Goal: Task Accomplishment & Management: Use online tool/utility

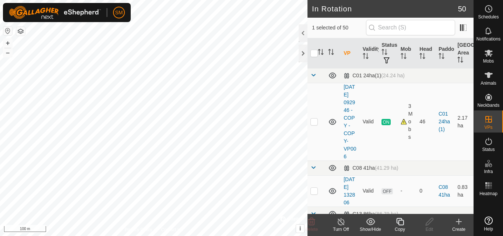
click at [404, 224] on icon at bounding box center [400, 221] width 7 height 7
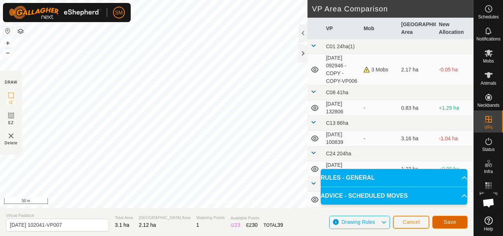
click at [461, 225] on button "Save" at bounding box center [450, 222] width 35 height 13
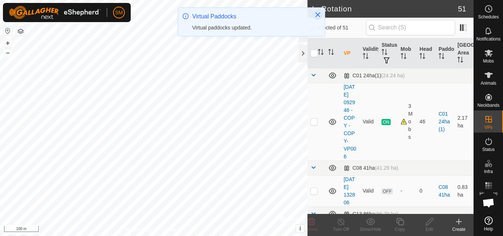
click at [315, 14] on icon "Close" at bounding box center [318, 15] width 6 height 6
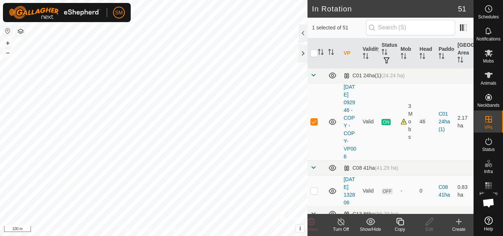
click at [398, 220] on icon at bounding box center [400, 221] width 9 height 9
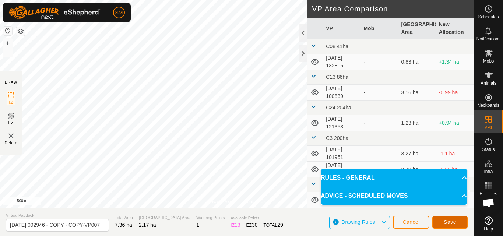
click at [455, 228] on button "Save" at bounding box center [450, 222] width 35 height 13
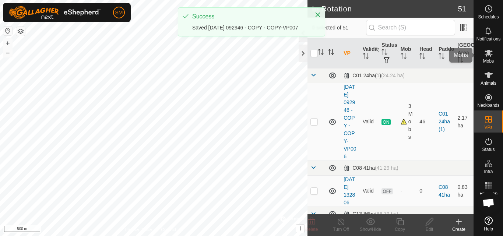
click at [491, 56] on icon at bounding box center [489, 53] width 9 height 9
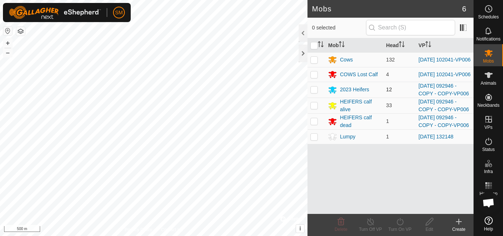
click at [312, 90] on p-checkbox at bounding box center [314, 90] width 7 height 6
checkbox input "true"
click at [313, 106] on p-checkbox at bounding box center [314, 105] width 7 height 6
checkbox input "true"
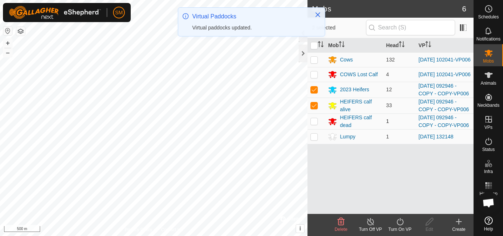
click at [315, 124] on p-checkbox at bounding box center [314, 121] width 7 height 6
checkbox input "true"
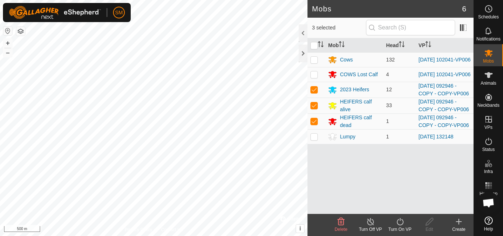
click at [402, 221] on icon at bounding box center [400, 221] width 9 height 9
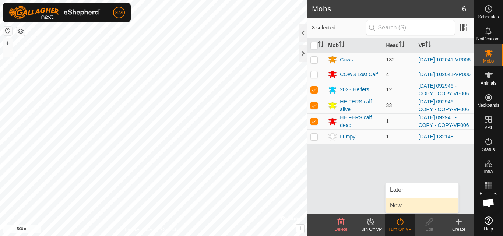
click at [404, 203] on link "Now" at bounding box center [422, 205] width 73 height 15
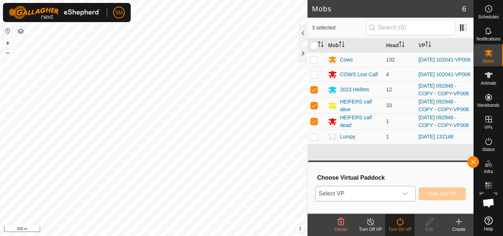
click at [374, 196] on span "Select VP" at bounding box center [357, 193] width 82 height 15
click at [411, 193] on div "dropdown trigger" at bounding box center [405, 193] width 15 height 15
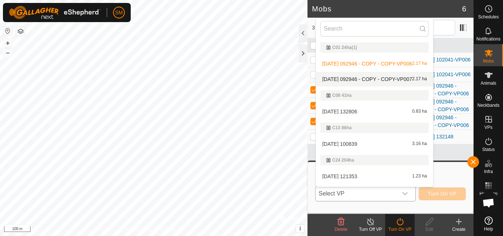
click at [380, 79] on li "[DATE] 092946 - COPY - COPY-VP007 2.17 ha" at bounding box center [374, 79] width 117 height 15
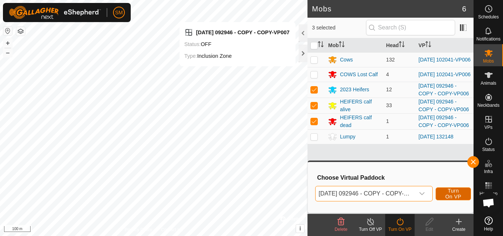
click at [451, 190] on span "Turn On VP" at bounding box center [453, 194] width 17 height 12
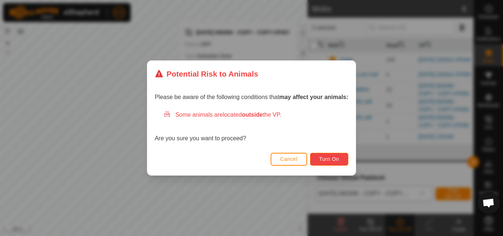
click at [336, 158] on span "Turn On" at bounding box center [329, 159] width 20 height 6
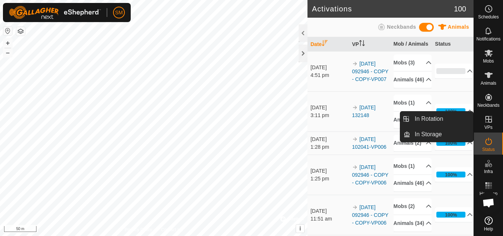
click at [493, 122] on icon at bounding box center [489, 119] width 9 height 9
click at [463, 118] on link "In Rotation" at bounding box center [442, 119] width 63 height 15
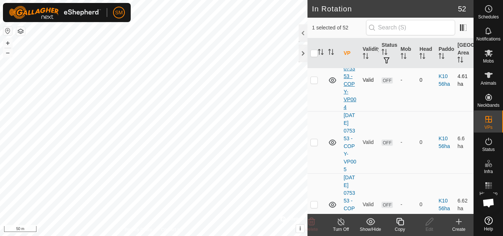
scroll to position [553, 0]
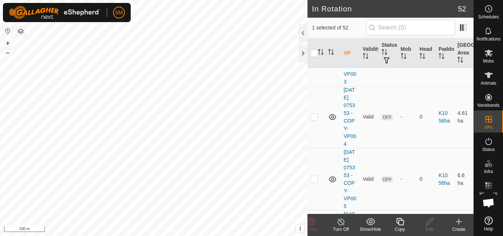
click at [314, 57] on p-checkbox at bounding box center [314, 55] width 7 height 6
checkbox input "true"
click at [318, 120] on p-tablecheckbox at bounding box center [314, 117] width 7 height 6
checkbox input "true"
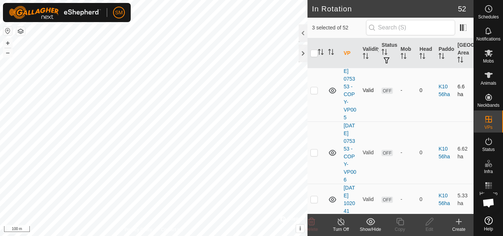
scroll to position [663, 0]
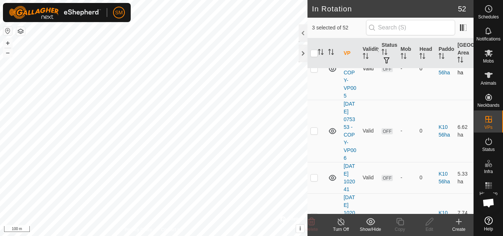
click at [314, 100] on td at bounding box center [317, 69] width 18 height 62
checkbox input "true"
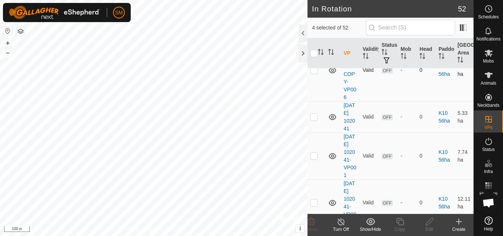
scroll to position [737, 0]
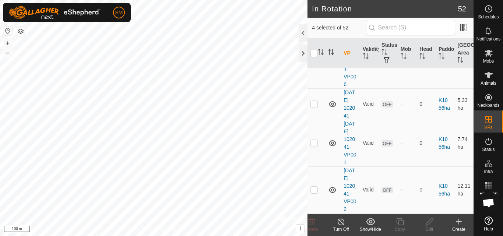
drag, startPoint x: 318, startPoint y: 146, endPoint x: 322, endPoint y: 150, distance: 5.5
click at [318, 60] on p-tablecheckbox at bounding box center [314, 57] width 7 height 6
checkbox input "true"
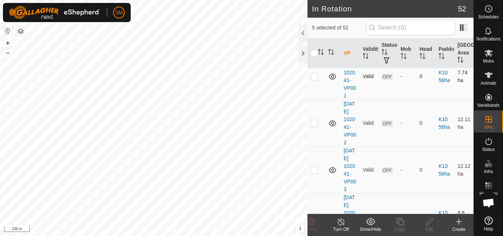
scroll to position [811, 0]
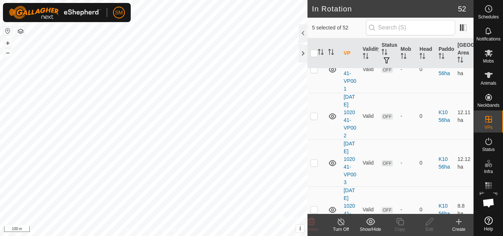
drag, startPoint x: 320, startPoint y: 127, endPoint x: 323, endPoint y: 137, distance: 10.8
click at [320, 46] on td at bounding box center [317, 30] width 18 height 31
checkbox input "true"
click at [319, 93] on td at bounding box center [317, 69] width 18 height 47
checkbox input "true"
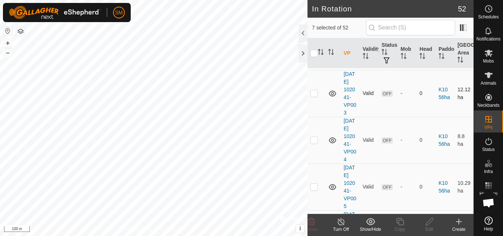
scroll to position [921, 0]
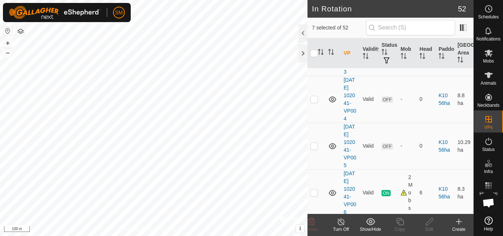
click at [316, 8] on p-checkbox at bounding box center [314, 6] width 7 height 6
checkbox input "true"
click at [315, 55] on p-checkbox at bounding box center [314, 52] width 7 height 6
checkbox input "true"
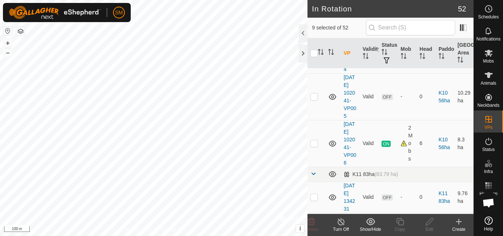
scroll to position [995, 0]
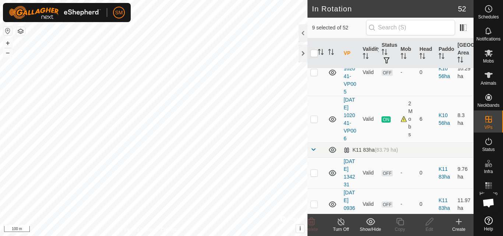
click at [315, 28] on p-checkbox at bounding box center [314, 25] width 7 height 6
checkbox input "true"
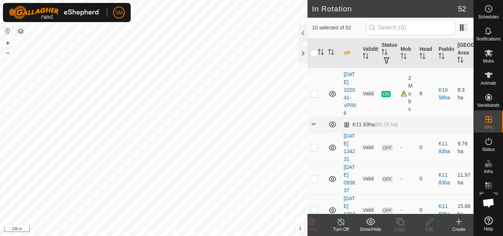
scroll to position [1032, 0]
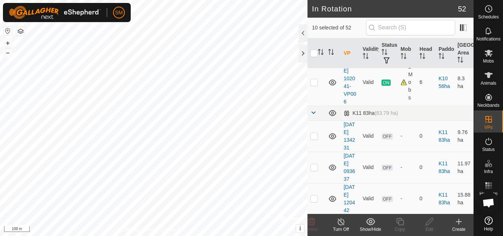
click at [315, 38] on p-checkbox at bounding box center [314, 35] width 7 height 6
checkbox input "true"
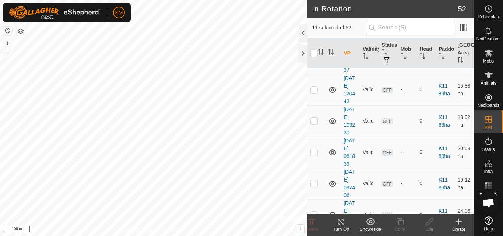
scroll to position [1142, 0]
click at [304, 34] on div at bounding box center [303, 33] width 9 height 18
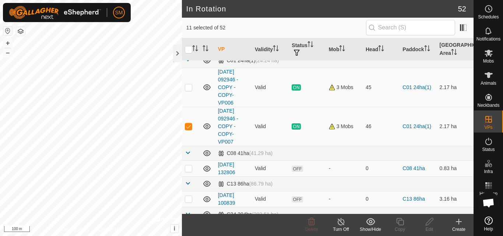
scroll to position [0, 0]
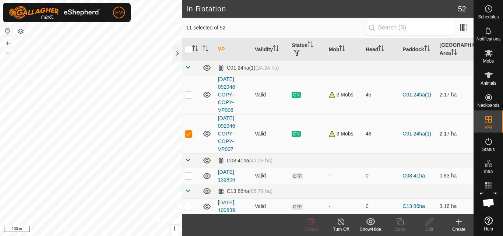
click at [188, 133] on p-checkbox at bounding box center [188, 134] width 7 height 6
checkbox input "false"
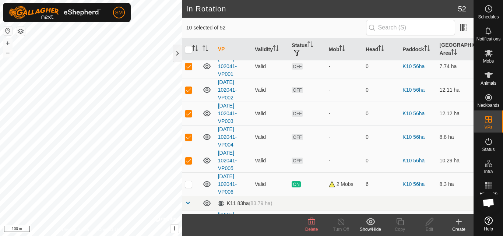
scroll to position [479, 0]
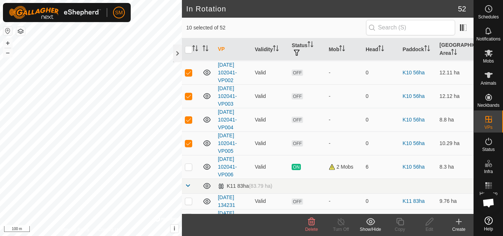
click at [315, 224] on icon at bounding box center [311, 221] width 9 height 9
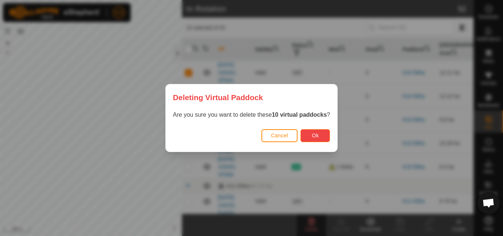
click at [324, 135] on button "Ok" at bounding box center [315, 135] width 29 height 13
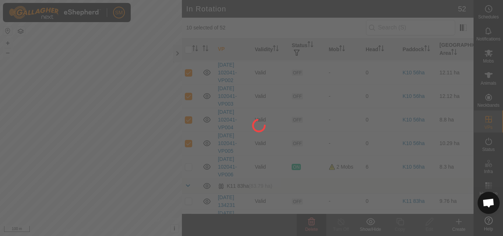
checkbox input "false"
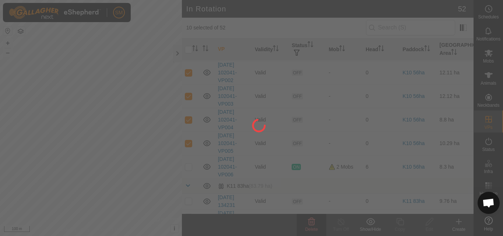
checkbox input "false"
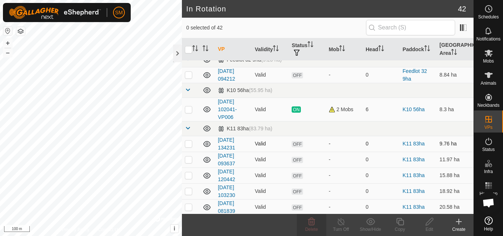
scroll to position [258, 0]
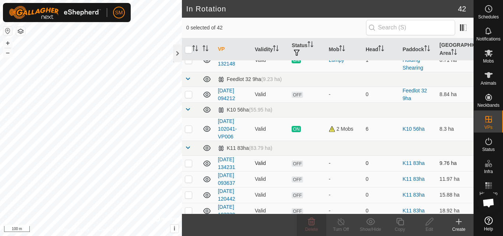
click at [189, 164] on p-checkbox at bounding box center [188, 163] width 7 height 6
checkbox input "true"
click at [188, 178] on p-checkbox at bounding box center [188, 179] width 7 height 6
checkbox input "true"
click at [191, 195] on p-checkbox at bounding box center [188, 195] width 7 height 6
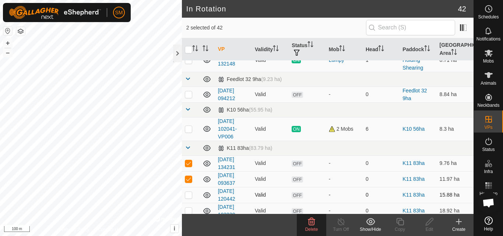
click at [188, 194] on p-checkbox at bounding box center [188, 195] width 7 height 6
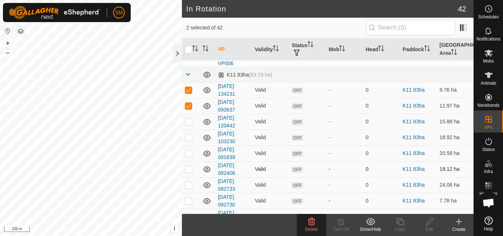
scroll to position [332, 0]
click at [189, 123] on p-checkbox at bounding box center [188, 121] width 7 height 6
checkbox input "true"
click at [189, 139] on p-checkbox at bounding box center [188, 137] width 7 height 6
checkbox input "true"
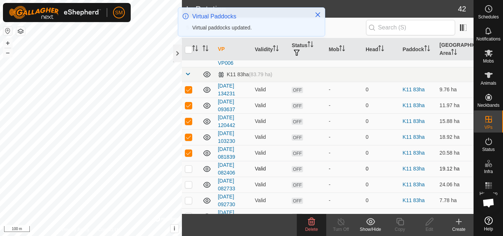
click at [188, 166] on p-checkbox at bounding box center [188, 169] width 7 height 6
checkbox input "true"
click at [191, 185] on p-checkbox at bounding box center [188, 185] width 7 height 6
checkbox input "true"
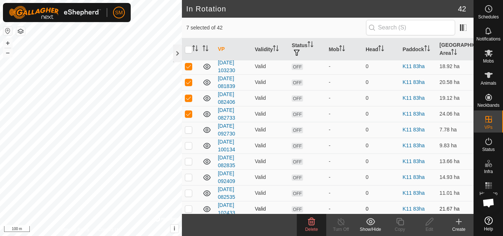
scroll to position [442, 0]
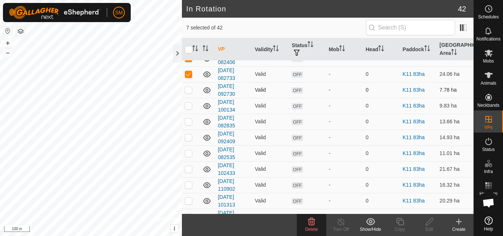
click at [189, 88] on p-checkbox at bounding box center [188, 90] width 7 height 6
checkbox input "true"
click at [187, 104] on p-checkbox at bounding box center [188, 106] width 7 height 6
checkbox input "true"
click at [191, 125] on td at bounding box center [191, 122] width 18 height 16
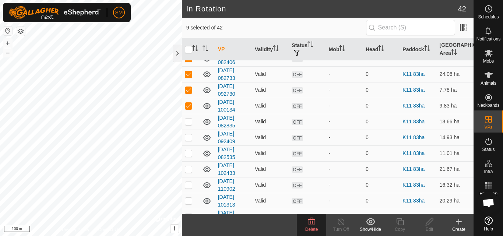
checkbox input "true"
click at [189, 137] on p-checkbox at bounding box center [188, 138] width 7 height 6
checkbox input "true"
click at [189, 153] on p-checkbox at bounding box center [188, 153] width 7 height 6
checkbox input "true"
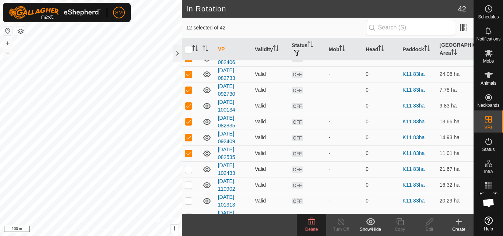
click at [189, 171] on p-checkbox at bounding box center [188, 169] width 7 height 6
checkbox input "true"
click at [191, 187] on p-checkbox at bounding box center [188, 185] width 7 height 6
checkbox input "true"
click at [189, 199] on p-checkbox at bounding box center [188, 201] width 7 height 6
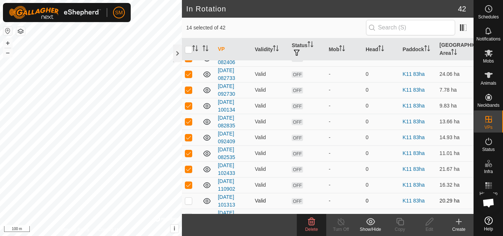
checkbox input "true"
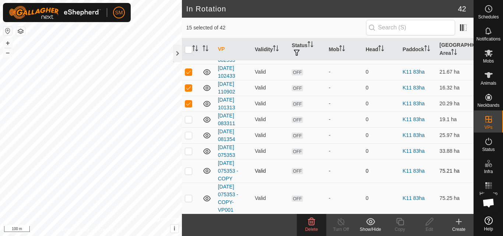
scroll to position [553, 0]
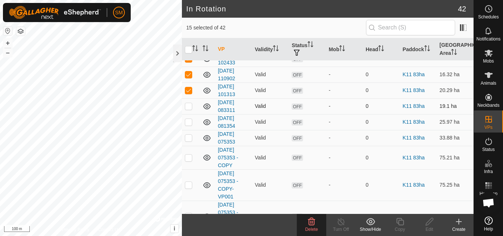
click at [189, 106] on p-checkbox at bounding box center [188, 106] width 7 height 6
checkbox input "true"
click at [191, 123] on p-checkbox at bounding box center [188, 122] width 7 height 6
checkbox input "true"
click at [188, 138] on p-checkbox at bounding box center [188, 138] width 7 height 6
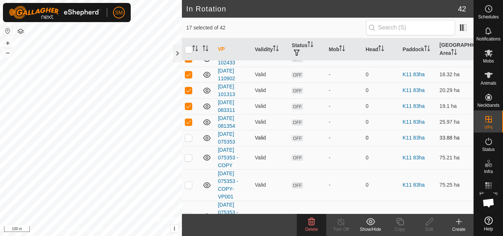
checkbox input "true"
click at [191, 156] on p-checkbox at bounding box center [188, 158] width 7 height 6
checkbox input "true"
click at [188, 184] on p-checkbox at bounding box center [188, 185] width 7 height 6
checkbox input "true"
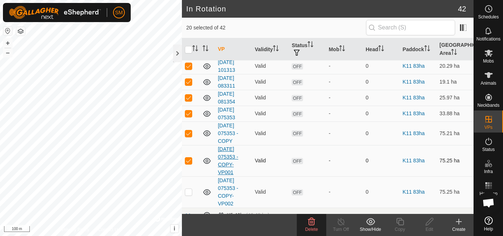
scroll to position [590, 0]
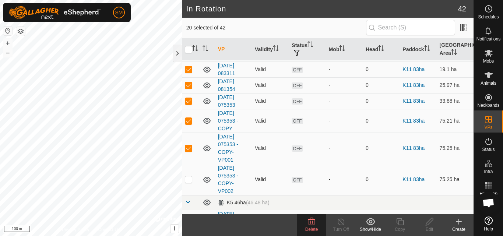
click at [189, 180] on p-checkbox at bounding box center [188, 180] width 7 height 6
checkbox input "true"
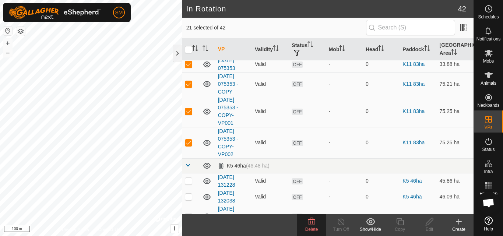
click at [313, 226] on div "Delete" at bounding box center [311, 229] width 29 height 7
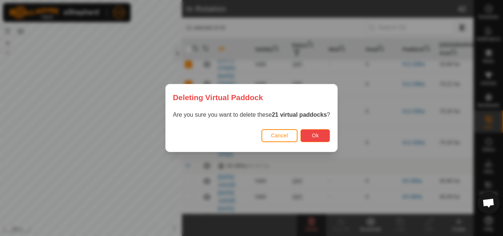
click at [314, 136] on span "Ok" at bounding box center [315, 136] width 7 height 6
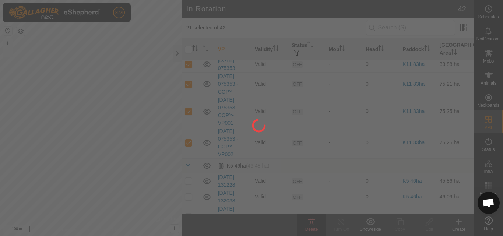
checkbox input "false"
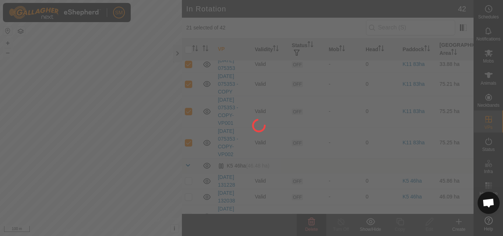
checkbox input "false"
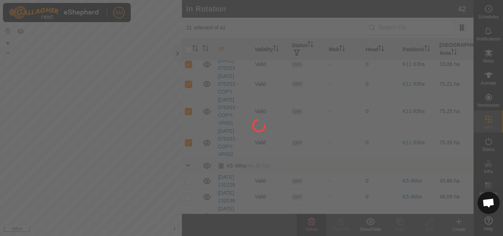
checkbox input "false"
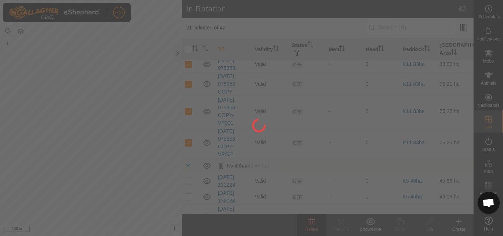
checkbox input "false"
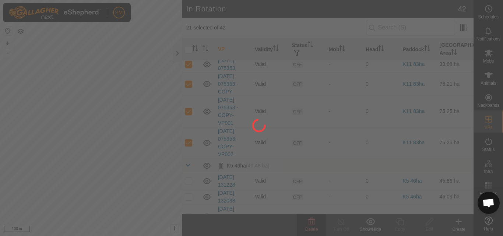
checkbox input "false"
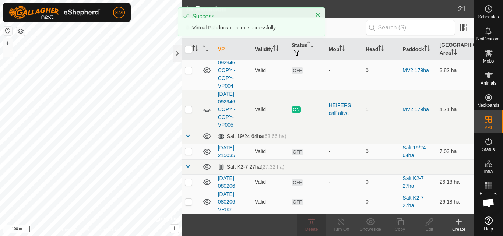
scroll to position [510, 0]
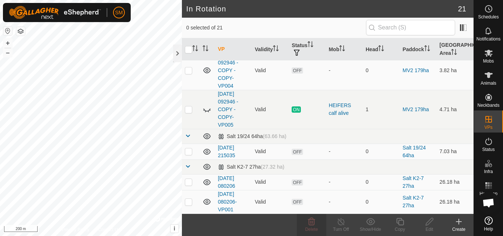
checkbox input "true"
click at [430, 221] on icon at bounding box center [429, 221] width 9 height 9
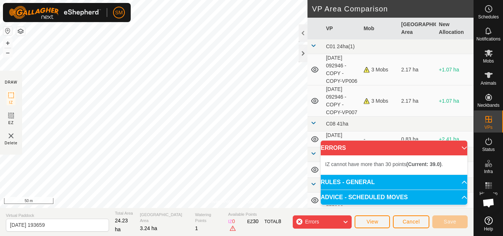
click at [225, 0] on html "SM Schedules Notifications Mobs Animals Neckbands VPs Status Infra Heatmap Help…" at bounding box center [251, 118] width 503 height 236
click at [248, 200] on div "Privacy Policy Contact Us Status: OFF Type: Inclusion Zone + – ⇧ i © Mapbox , ©…" at bounding box center [237, 104] width 474 height 208
click at [8, 142] on div "Privacy Policy Contact Us Status: OFF Type: Inclusion Zone + – ⇧ i © Mapbox , ©…" at bounding box center [237, 118] width 474 height 236
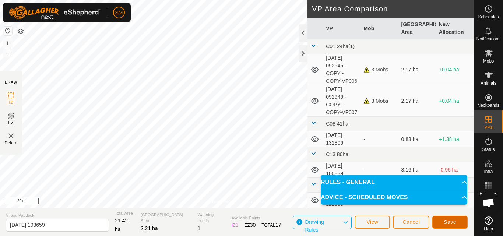
click at [458, 221] on button "Save" at bounding box center [450, 222] width 35 height 13
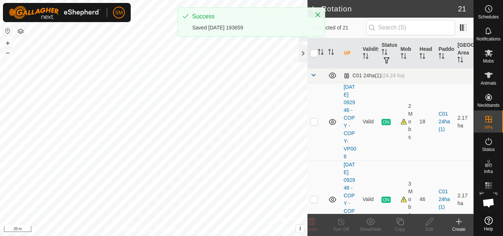
checkbox input "true"
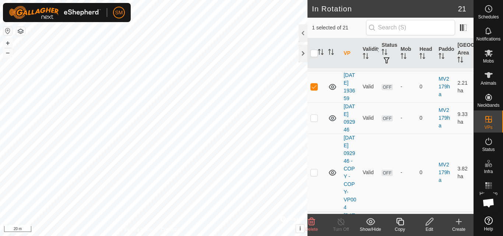
scroll to position [811, 0]
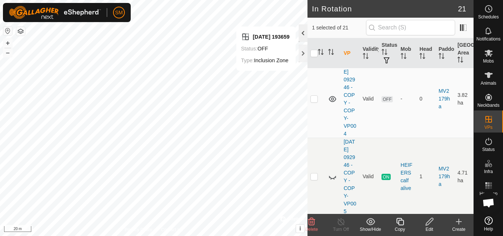
click at [304, 32] on div at bounding box center [303, 33] width 9 height 18
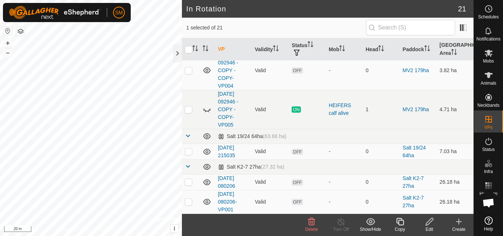
scroll to position [439, 0]
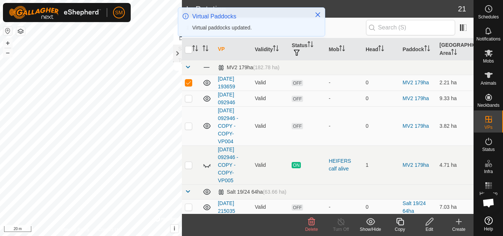
click at [427, 229] on div "Edit" at bounding box center [429, 229] width 29 height 7
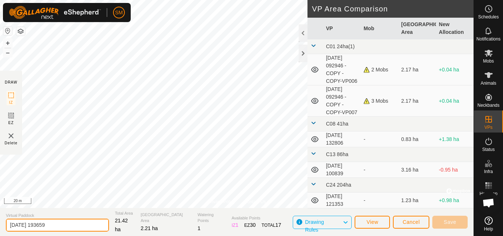
click at [0, 191] on div "Privacy Policy Contact Us [DATE] 193659 Status: OFF Type: Inclusion Zone + – ⇧ …" at bounding box center [237, 118] width 474 height 236
type input "Kulinbah to MV"
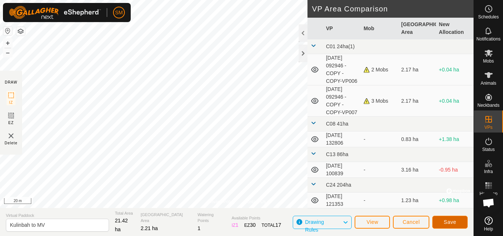
click at [454, 221] on span "Save" at bounding box center [450, 222] width 13 height 6
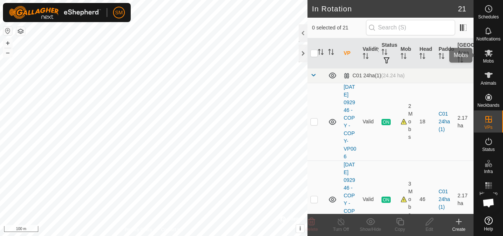
click at [494, 55] on es-mob-svg-icon at bounding box center [488, 53] width 13 height 12
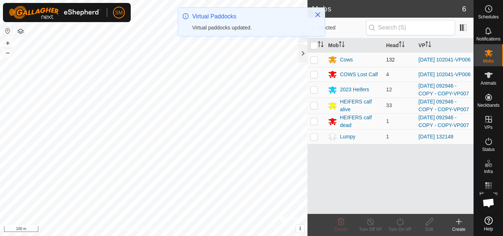
click at [314, 60] on div "SM Schedules Notifications Mobs Animals Neckbands VPs Status Infra Heatmap Help…" at bounding box center [251, 118] width 503 height 236
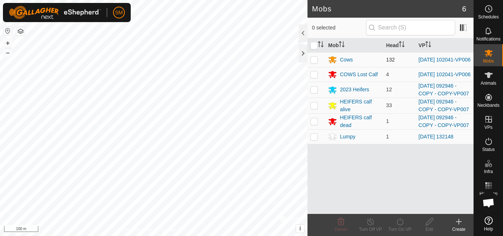
click at [315, 61] on p-checkbox at bounding box center [314, 60] width 7 height 6
checkbox input "true"
click at [312, 75] on p-checkbox at bounding box center [314, 74] width 7 height 6
checkbox input "true"
click at [399, 224] on icon at bounding box center [400, 221] width 9 height 9
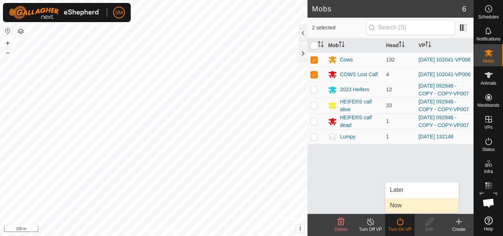
click at [408, 210] on link "Now" at bounding box center [422, 205] width 73 height 15
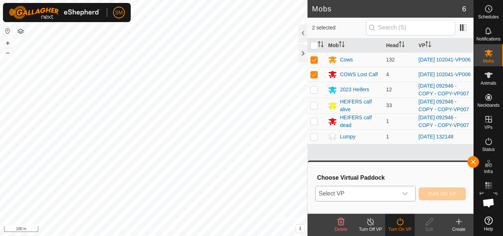
click at [391, 192] on span "Select VP" at bounding box center [357, 193] width 82 height 15
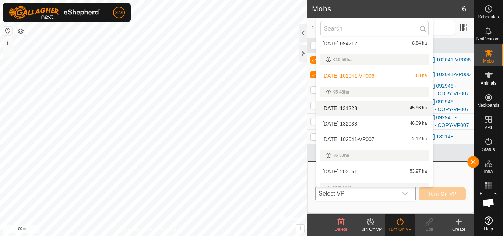
scroll to position [258, 0]
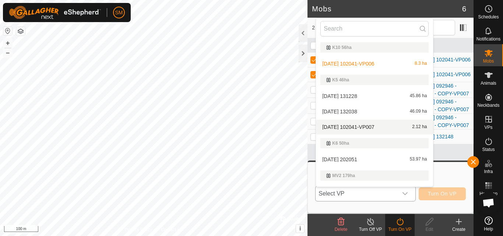
click at [384, 125] on li "[DATE] 102041-VP007 2.12 ha" at bounding box center [374, 127] width 117 height 15
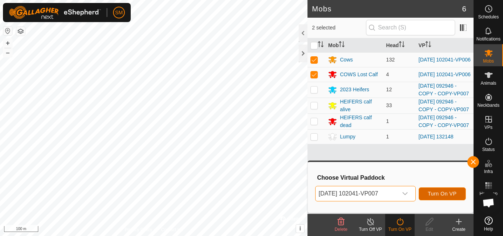
click at [455, 193] on span "Turn On VP" at bounding box center [442, 194] width 29 height 6
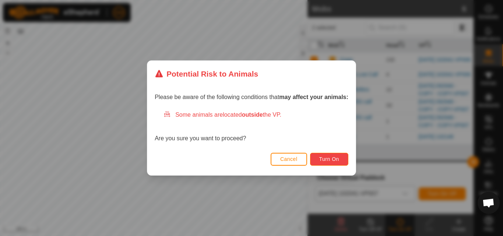
click at [339, 155] on button "Turn On" at bounding box center [329, 159] width 38 height 13
